Goal: Information Seeking & Learning: Learn about a topic

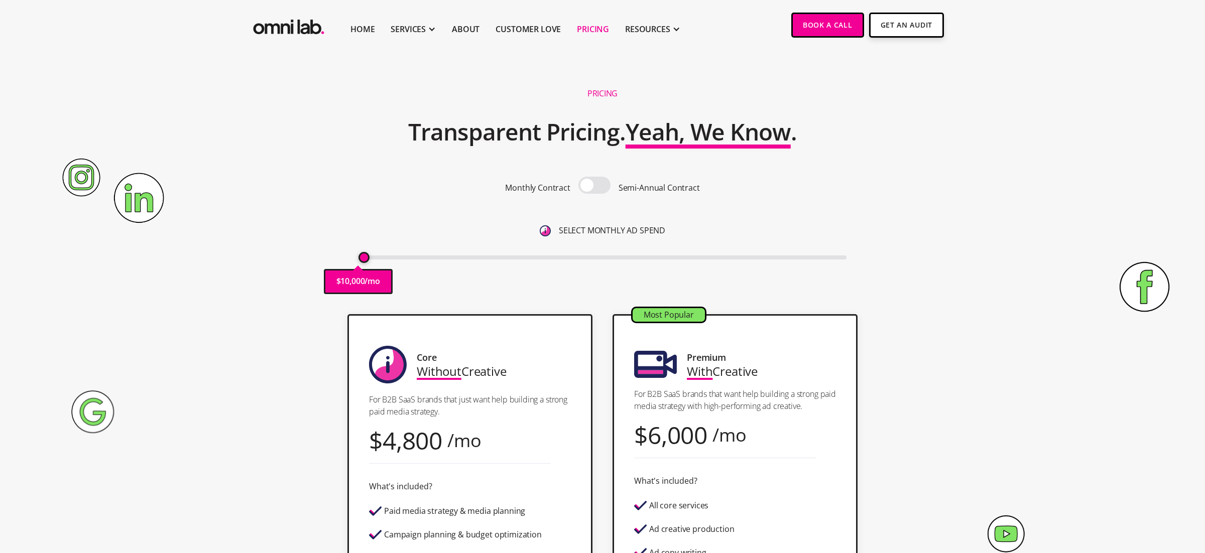
click at [358, 256] on input "range" at bounding box center [602, 258] width 488 height 4
drag, startPoint x: 361, startPoint y: 260, endPoint x: 375, endPoint y: 259, distance: 14.1
click at [375, 259] on input "range" at bounding box center [602, 258] width 488 height 4
click at [377, 259] on input "range" at bounding box center [602, 258] width 488 height 4
click at [375, 257] on input "range" at bounding box center [602, 258] width 488 height 4
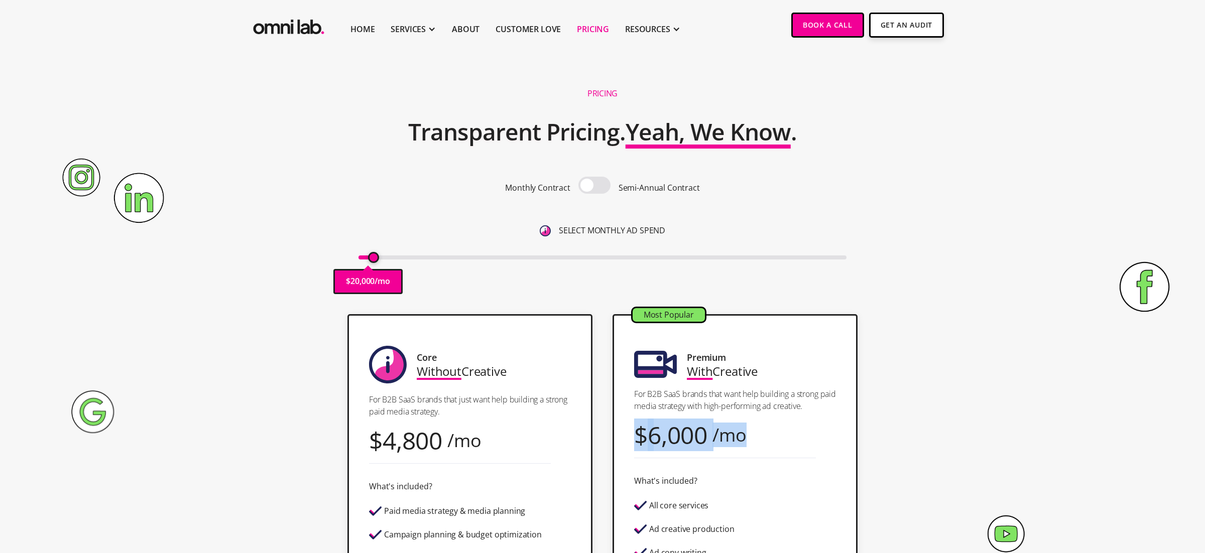
drag, startPoint x: 761, startPoint y: 435, endPoint x: 604, endPoint y: 435, distance: 157.1
click at [604, 435] on div "Core Without Creative For B2B SaaS brands that just want help building a strong…" at bounding box center [602, 495] width 610 height 363
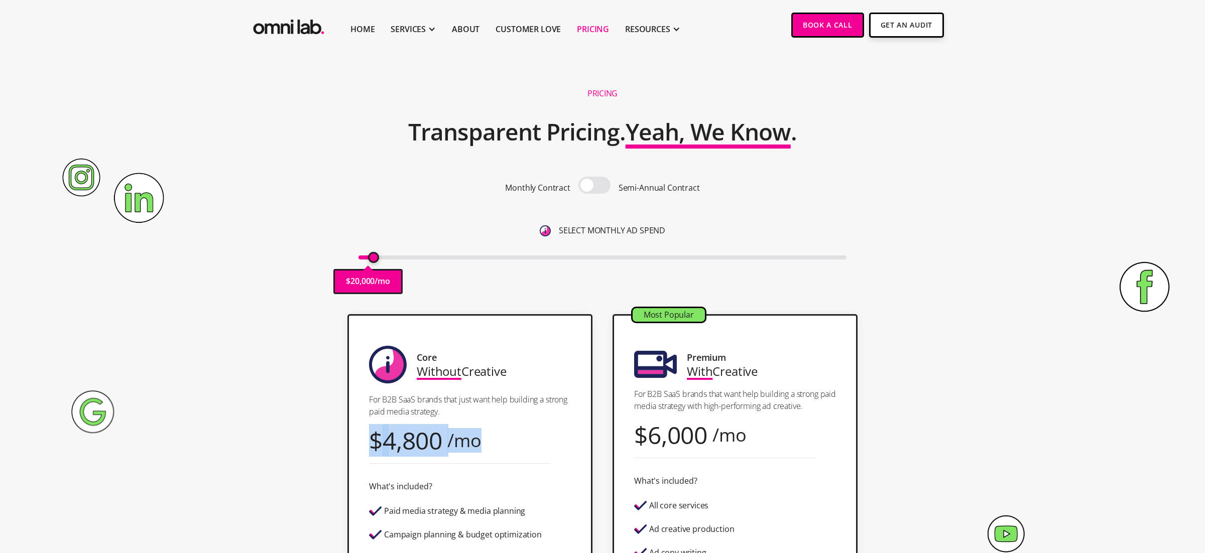
drag, startPoint x: 489, startPoint y: 435, endPoint x: 374, endPoint y: 440, distance: 115.0
click at [373, 440] on div "Core Without Creative For B2B SaaS brands that just want help building a strong…" at bounding box center [469, 495] width 245 height 363
drag, startPoint x: 373, startPoint y: 261, endPoint x: 382, endPoint y: 261, distance: 8.5
click at [382, 260] on input "range" at bounding box center [602, 258] width 488 height 4
click at [598, 183] on span at bounding box center [594, 185] width 32 height 17
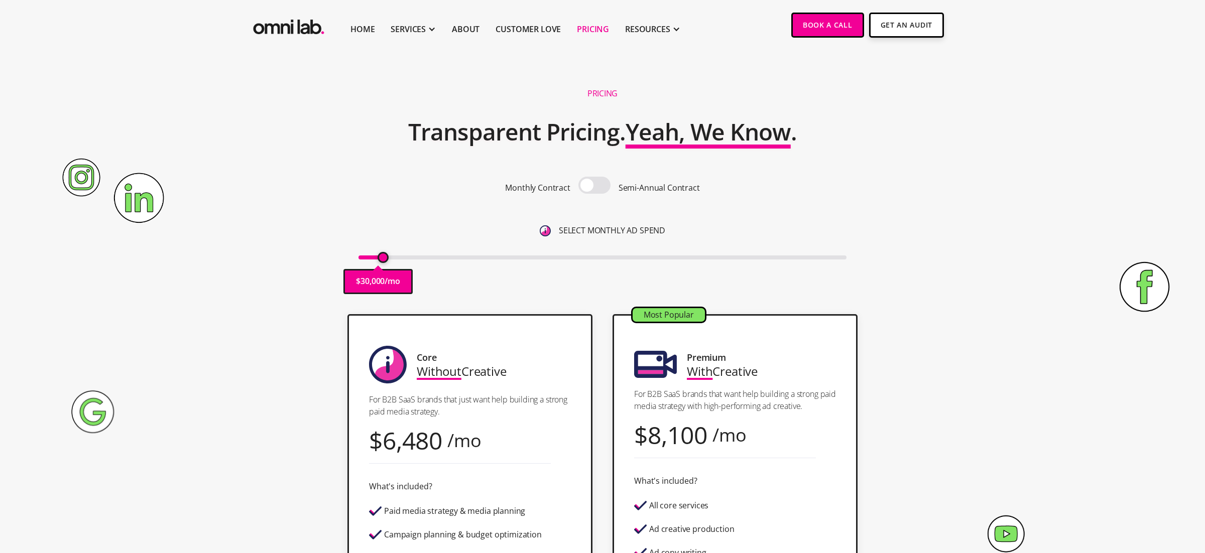
click at [594, 186] on input "checkbox" at bounding box center [594, 186] width 0 height 0
drag, startPoint x: 384, startPoint y: 257, endPoint x: 371, endPoint y: 257, distance: 12.5
type input "20000"
click at [371, 257] on input "range" at bounding box center [602, 258] width 488 height 4
click at [591, 190] on span at bounding box center [594, 185] width 32 height 17
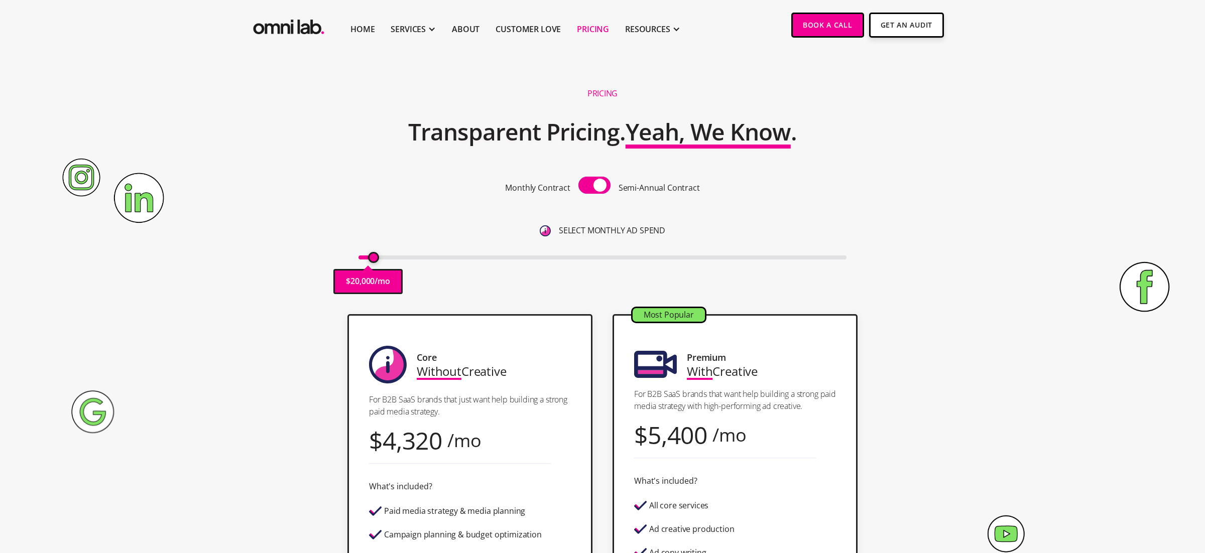
click at [594, 186] on input "checkbox" at bounding box center [594, 186] width 0 height 0
